Goal: Information Seeking & Learning: Learn about a topic

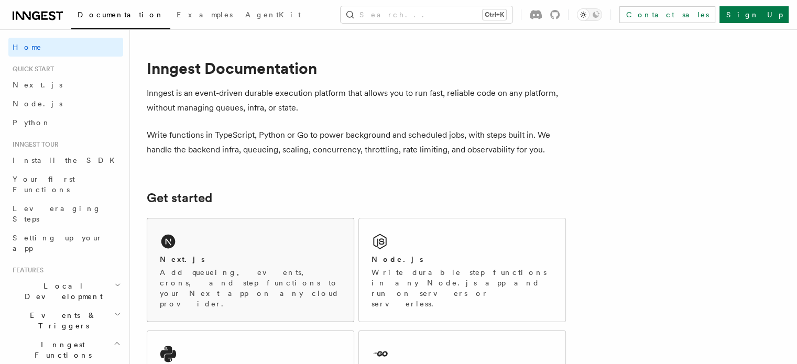
click at [203, 250] on div "Next.js Add queueing, events, crons, and step functions to your Next app on any…" at bounding box center [250, 269] width 206 height 103
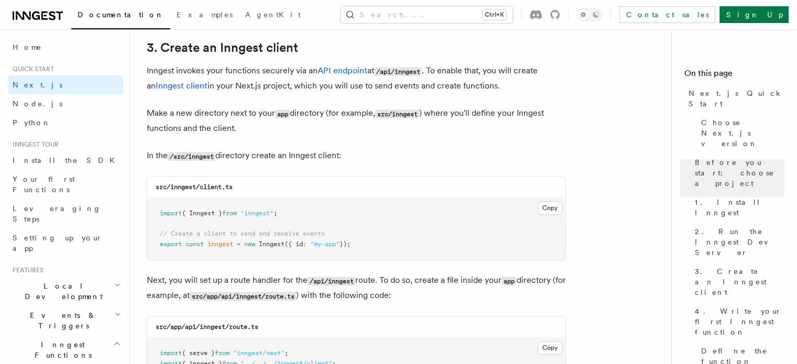
scroll to position [1273, 0]
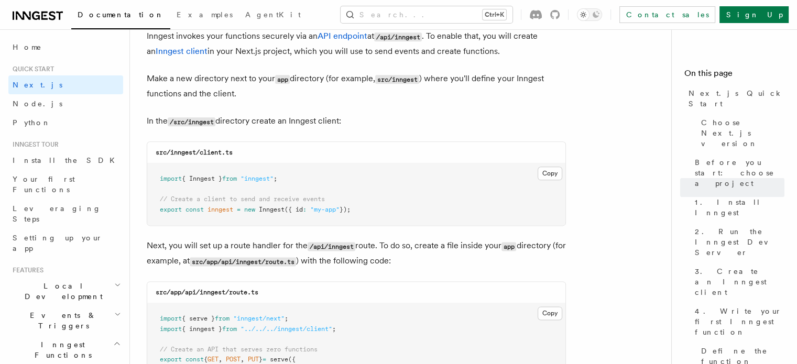
drag, startPoint x: 152, startPoint y: 179, endPoint x: 371, endPoint y: 215, distance: 221.9
click at [371, 215] on pre "import { Inngest } from "inngest" ; // Create a client to send and receive even…" at bounding box center [356, 194] width 418 height 62
copy code "import { Inngest } from "inngest" ; // Create a client to send and receive even…"
click at [537, 143] on div "src/inngest/client.ts" at bounding box center [356, 152] width 418 height 21
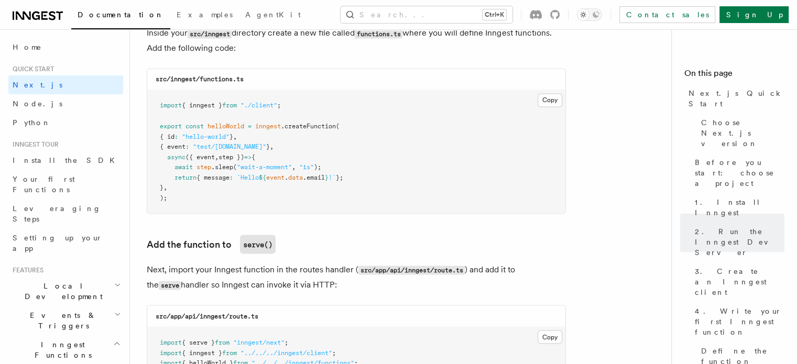
scroll to position [1892, 0]
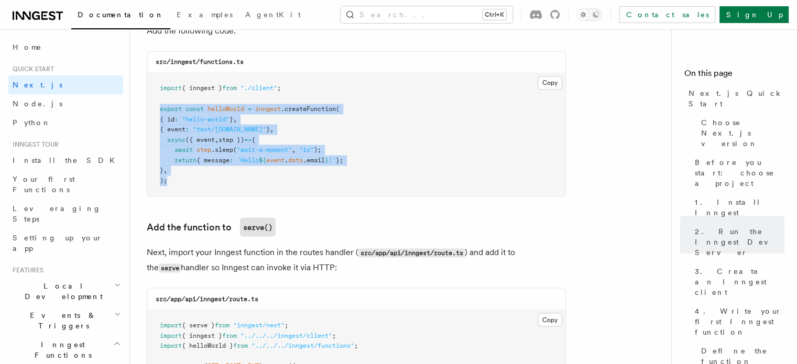
drag, startPoint x: 154, startPoint y: 108, endPoint x: 182, endPoint y: 184, distance: 81.0
click at [182, 184] on pre "import { inngest } from "./client" ; export const helloWorld = inngest .createF…" at bounding box center [356, 134] width 418 height 123
copy code "export const helloWorld = inngest .createFunction ( { id : "hello-world" } , { …"
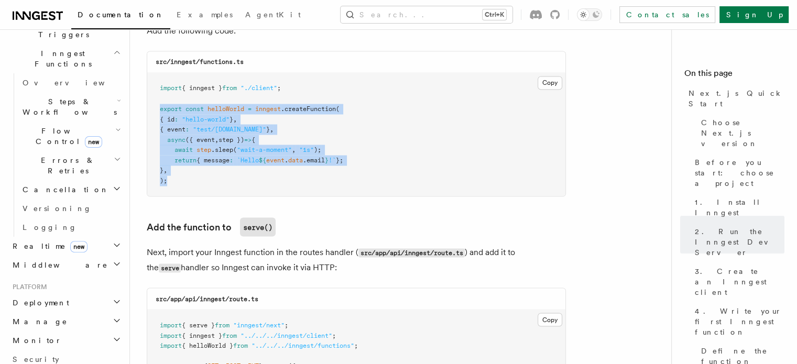
scroll to position [0, 0]
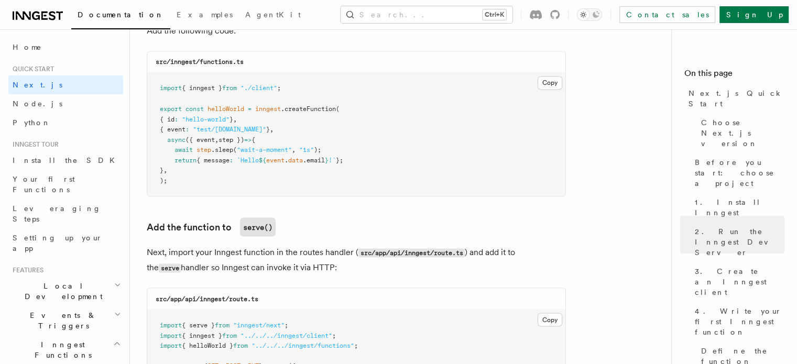
click at [456, 67] on div "src/inngest/functions.ts" at bounding box center [356, 61] width 418 height 21
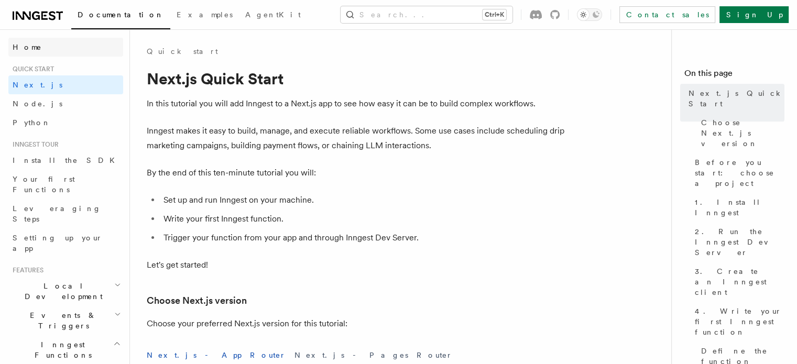
click at [31, 49] on span "Home" at bounding box center [27, 47] width 29 height 10
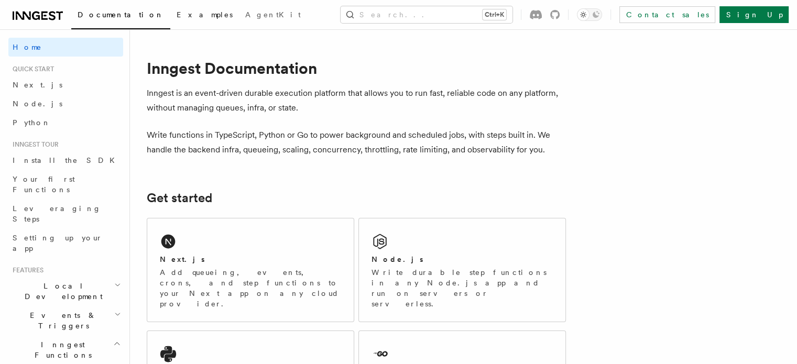
click at [170, 25] on link "Examples" at bounding box center [204, 15] width 69 height 25
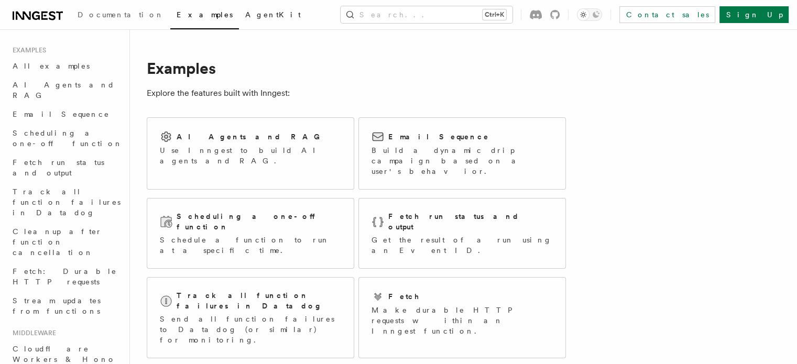
click at [239, 28] on link "AgentKit" at bounding box center [273, 15] width 68 height 25
click at [83, 14] on span "Documentation" at bounding box center [121, 14] width 86 height 8
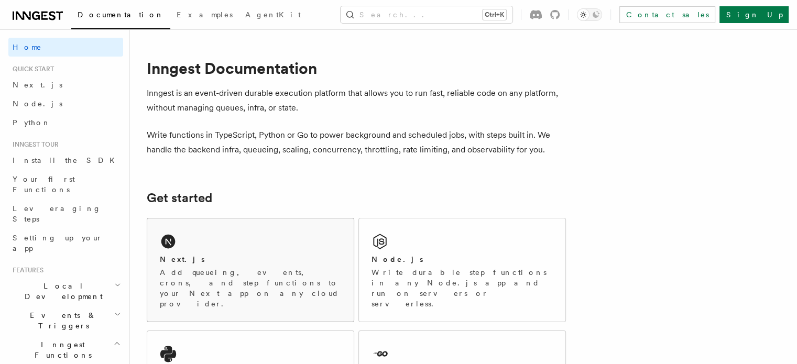
click at [199, 255] on div "Next.js" at bounding box center [250, 259] width 181 height 11
